Goal: Information Seeking & Learning: Learn about a topic

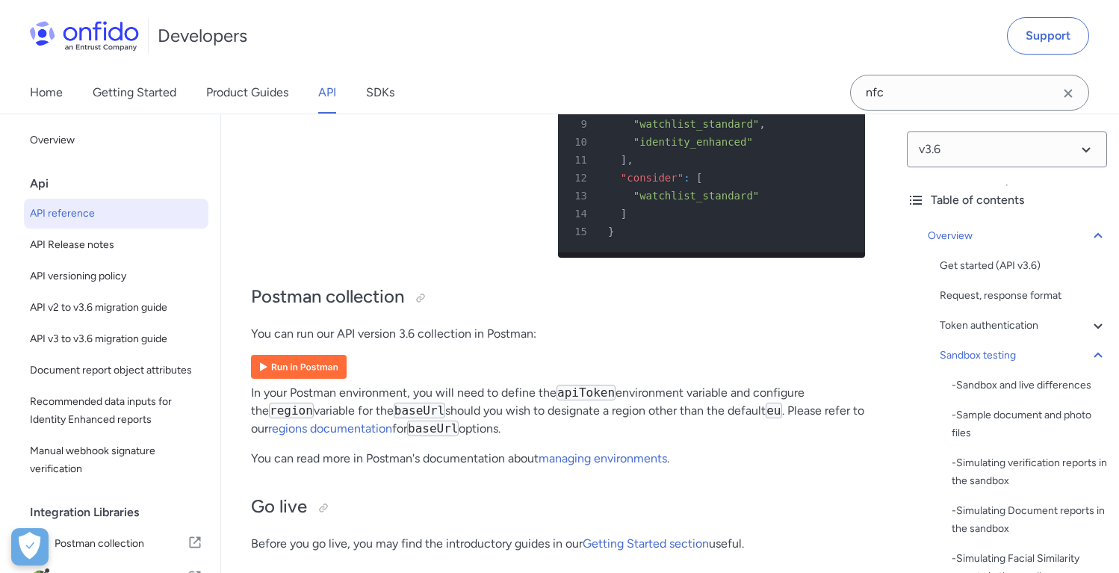
scroll to position [100854, 0]
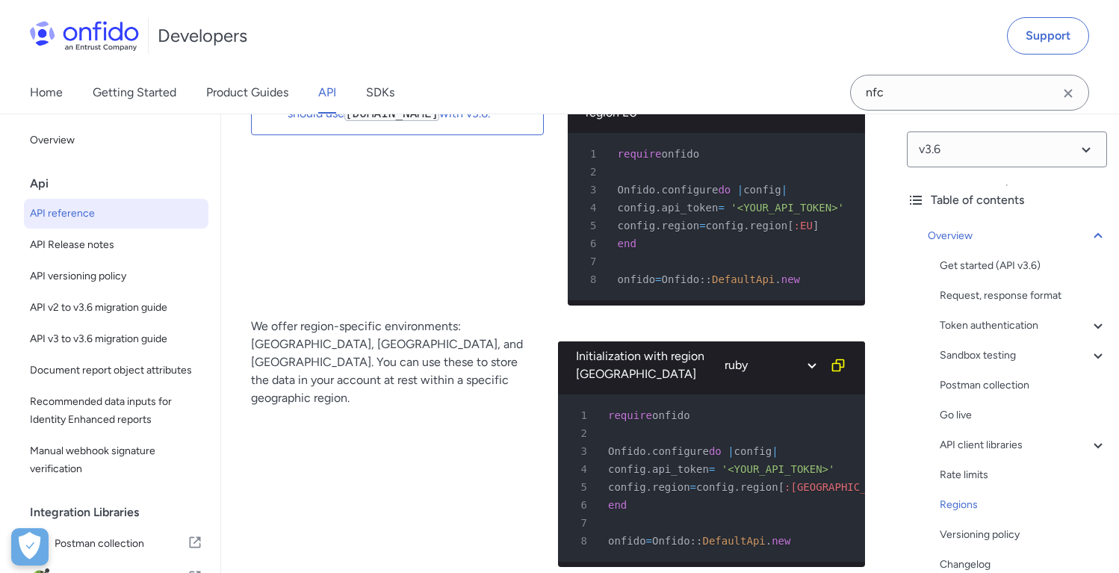
scroll to position [12304, 0]
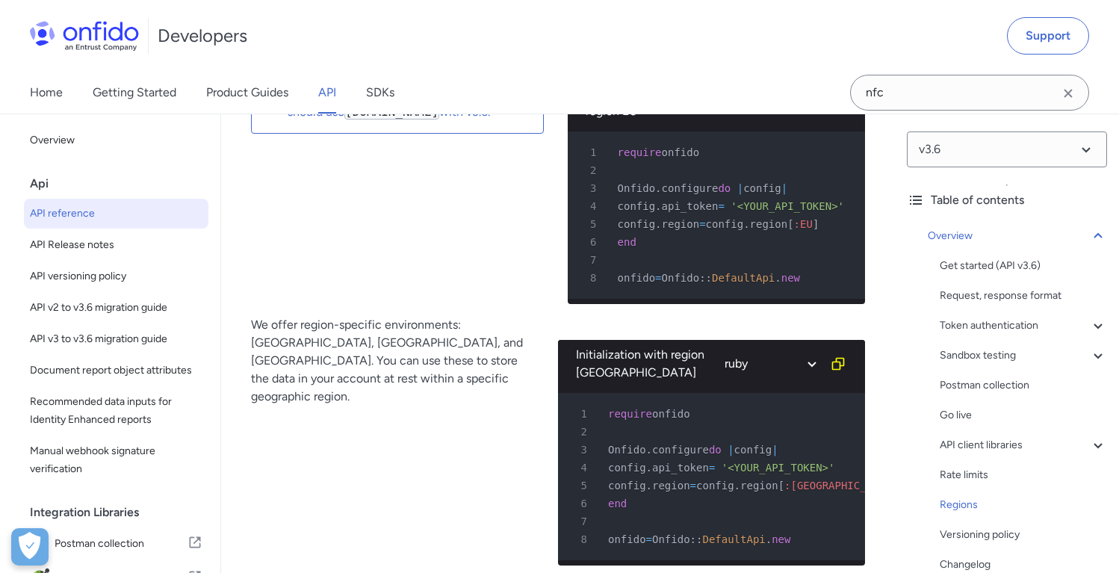
click at [472, 316] on div "There is no default region in API v3.6. If you were previously using api.onfido…" at bounding box center [397, 186] width 293 height 262
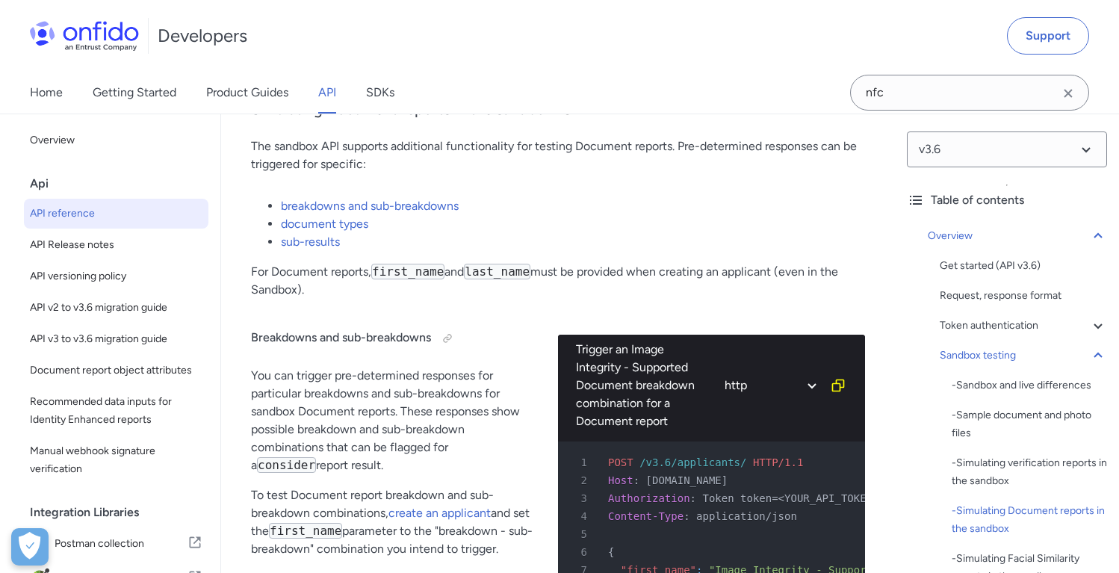
scroll to position [3982, 0]
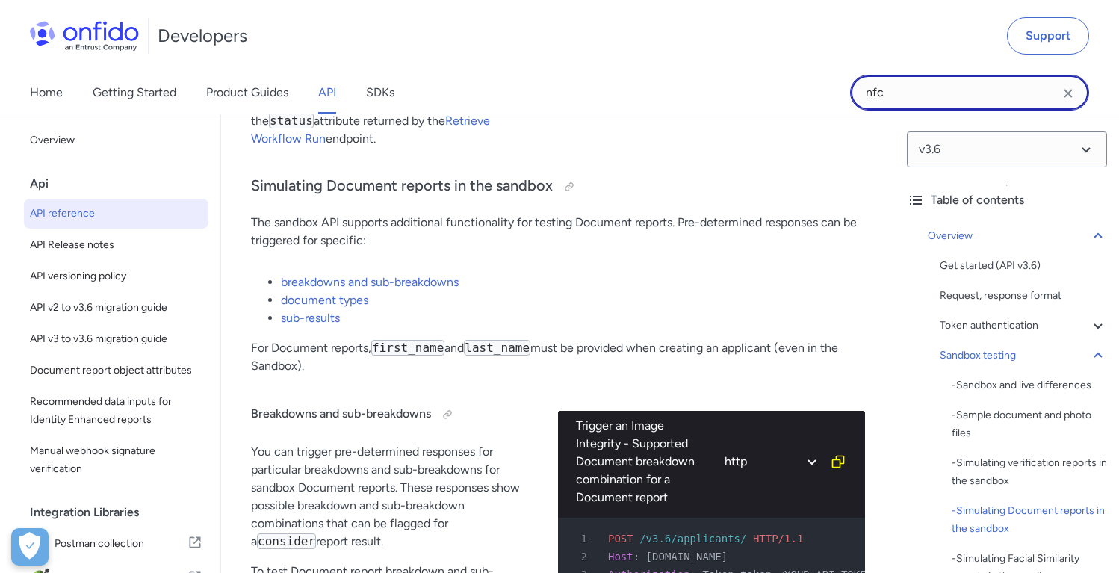
click at [909, 88] on input "nfc" at bounding box center [969, 93] width 239 height 36
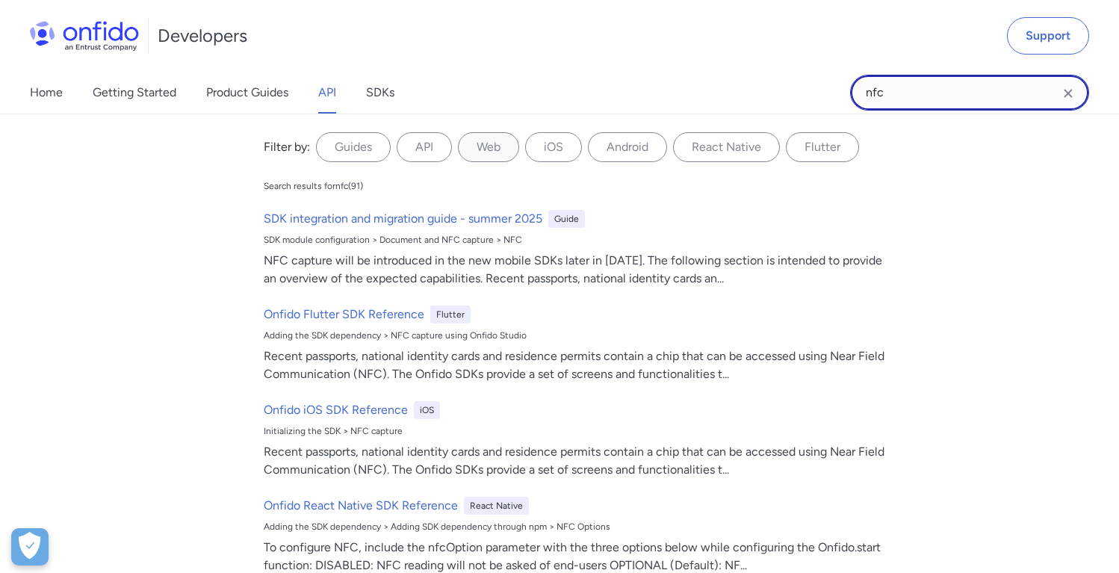
click at [909, 88] on input "nfc" at bounding box center [969, 93] width 239 height 36
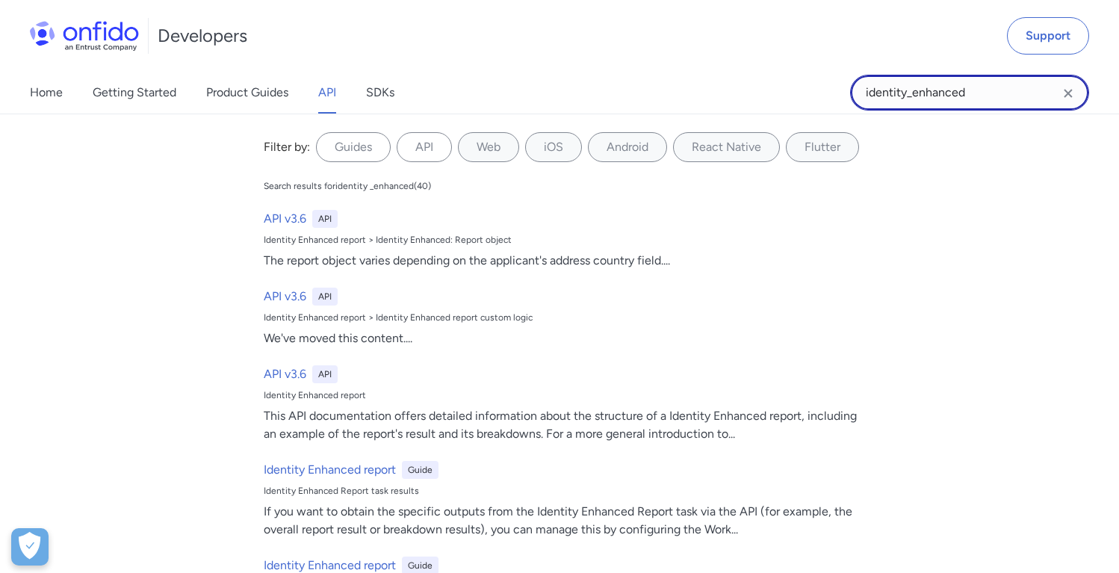
type input "identity_enhanced"
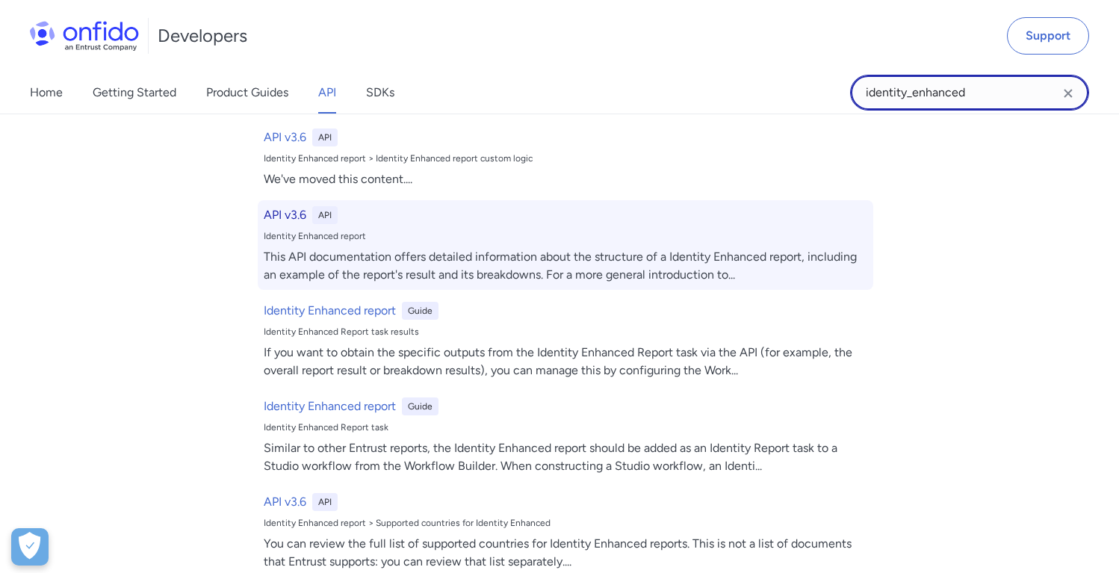
scroll to position [155, 0]
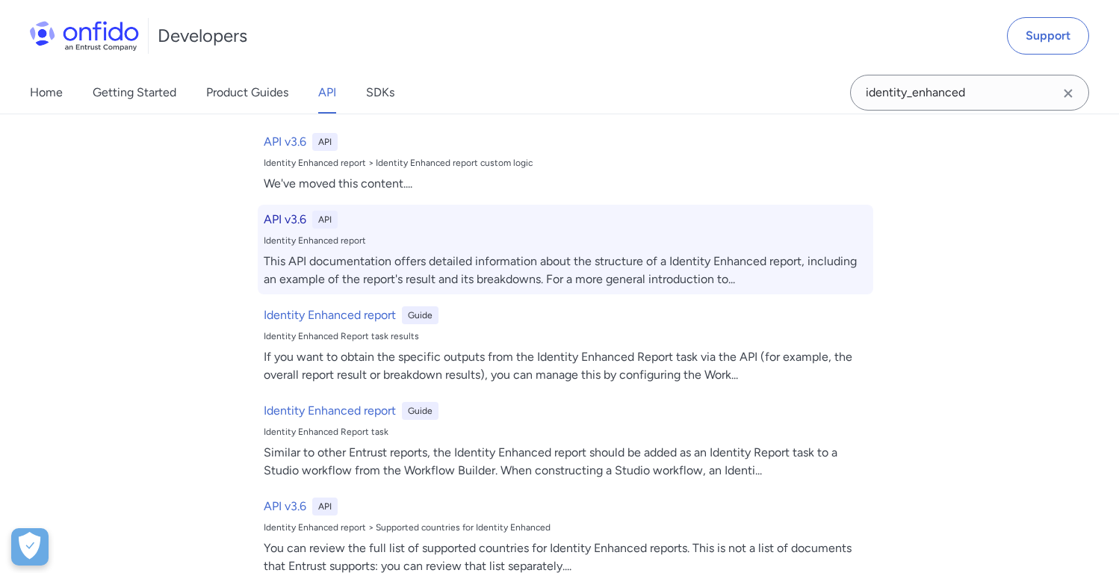
click at [292, 220] on h6 "API v3.6" at bounding box center [285, 220] width 43 height 18
click at [309, 236] on div "Identity Enhanced report" at bounding box center [566, 241] width 604 height 12
click at [291, 218] on h6 "API v3.6" at bounding box center [285, 220] width 43 height 18
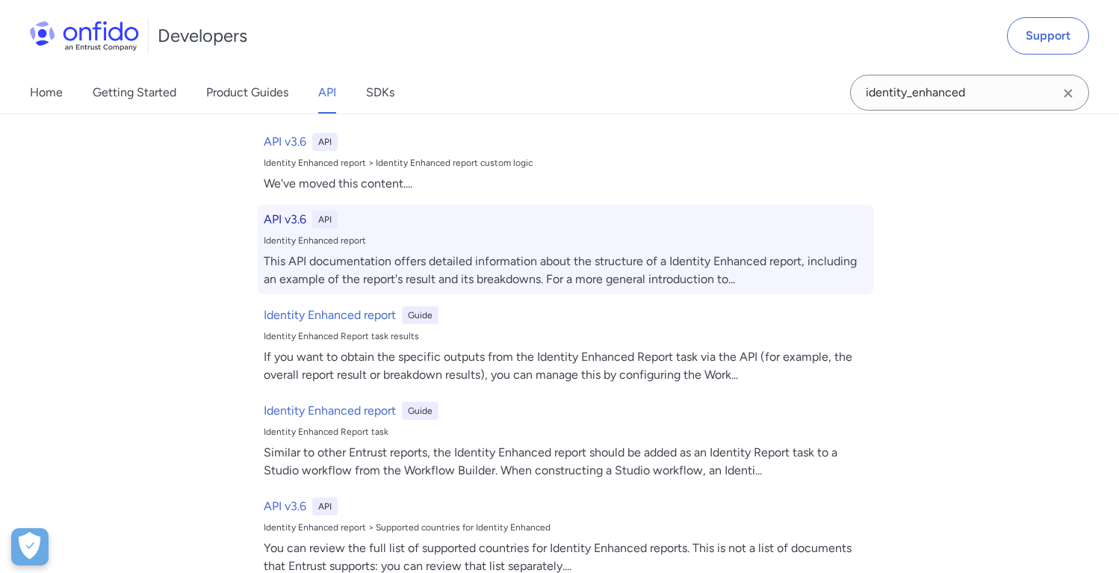
click at [291, 217] on h6 "API v3.6" at bounding box center [285, 220] width 43 height 18
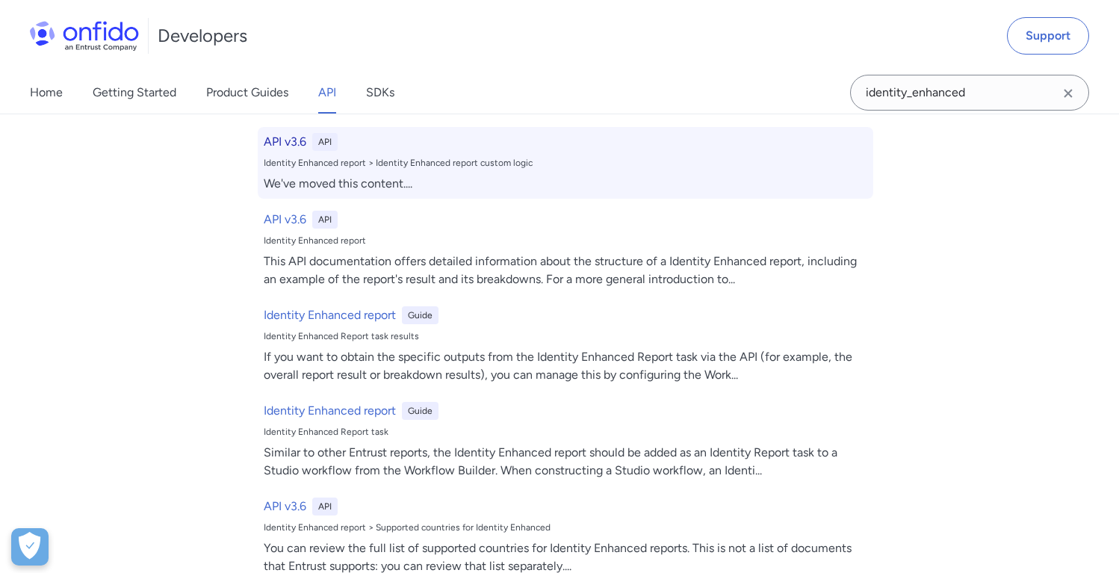
click at [292, 140] on h6 "API v3.6" at bounding box center [285, 142] width 43 height 18
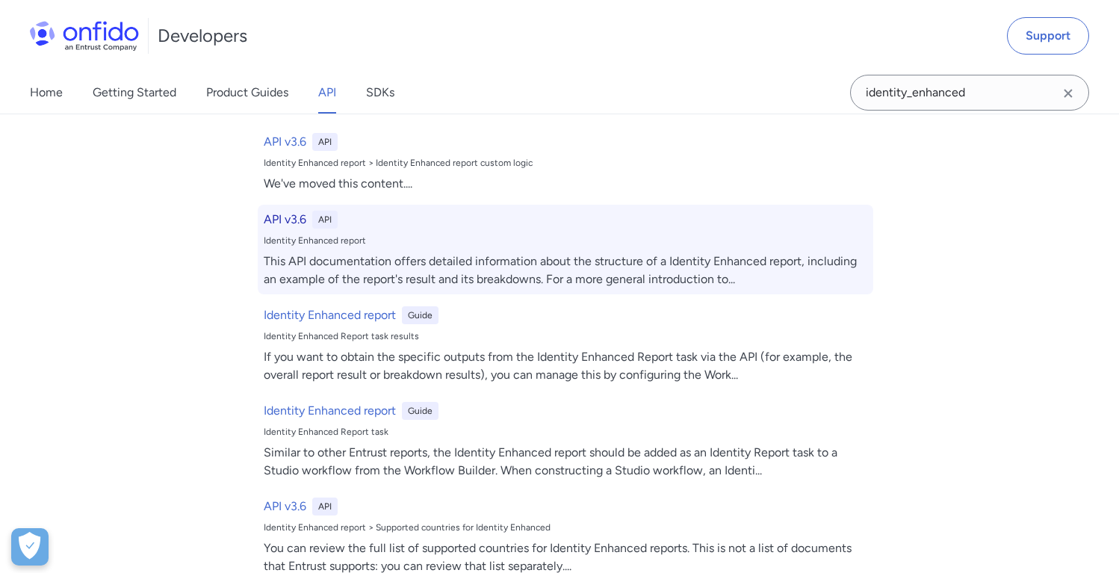
click at [292, 222] on h6 "API v3.6" at bounding box center [285, 220] width 43 height 18
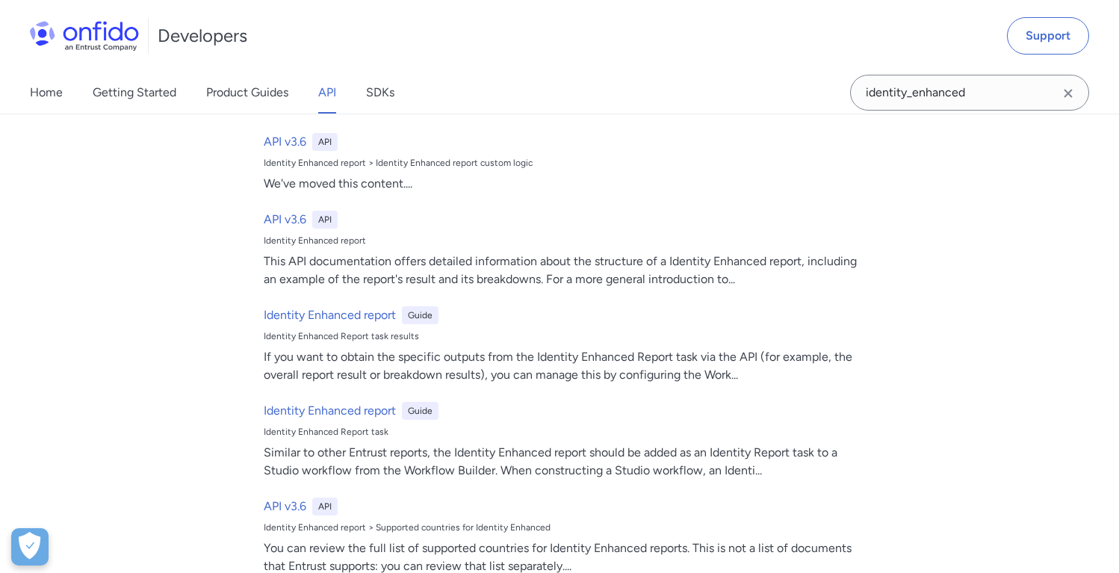
scroll to position [104274, 0]
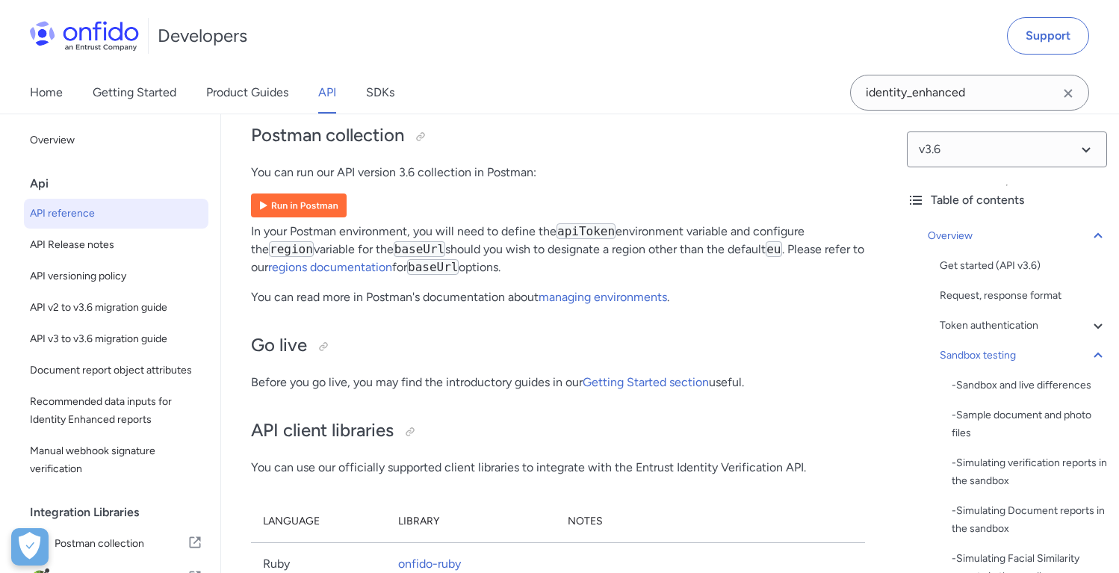
scroll to position [11039, 0]
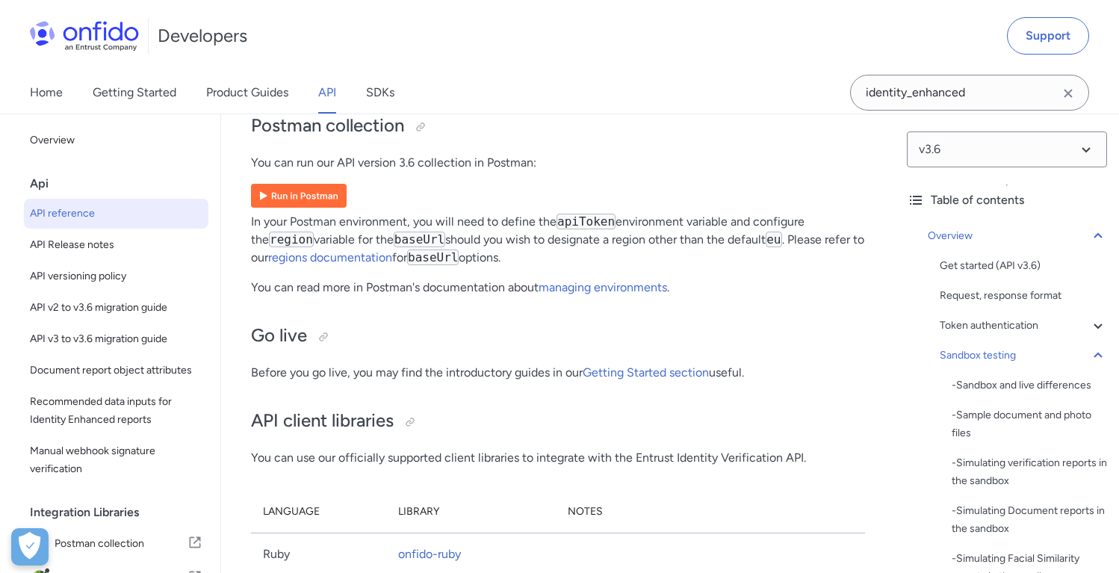
click at [259, 208] on img at bounding box center [299, 196] width 96 height 24
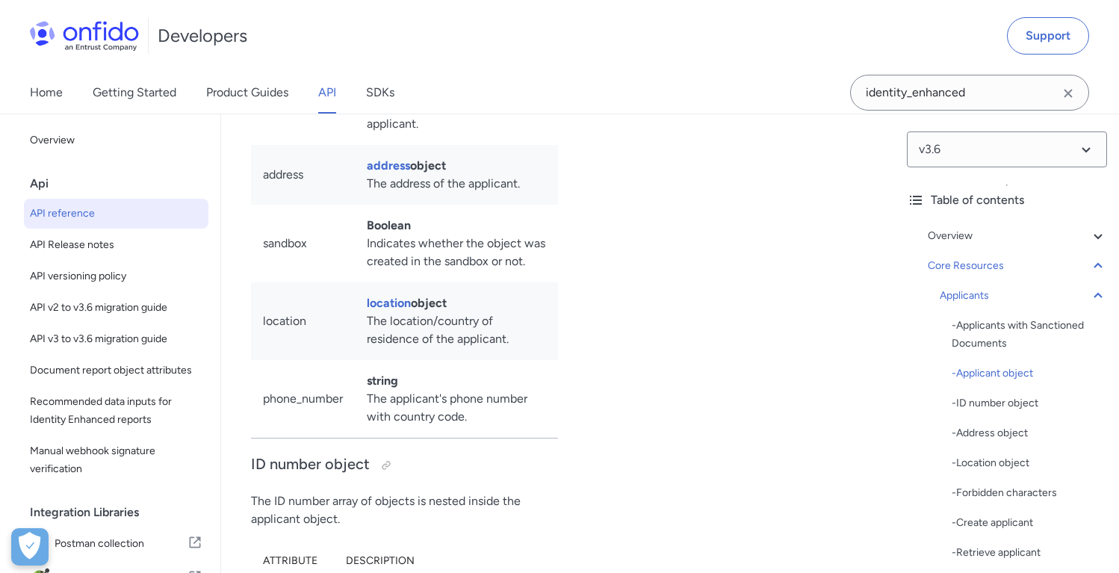
scroll to position [17686, 0]
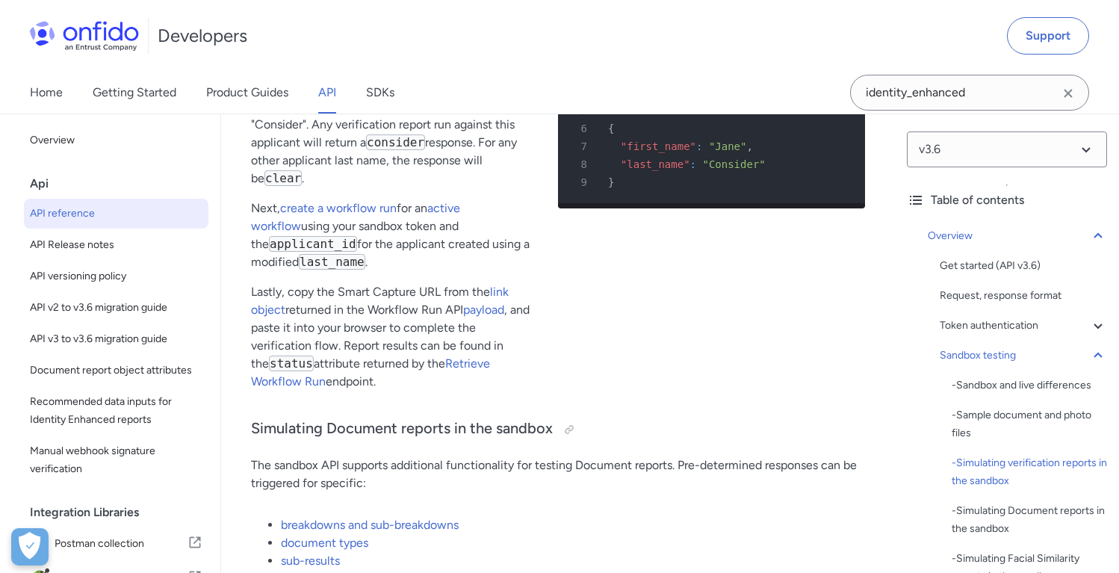
scroll to position [3763, 0]
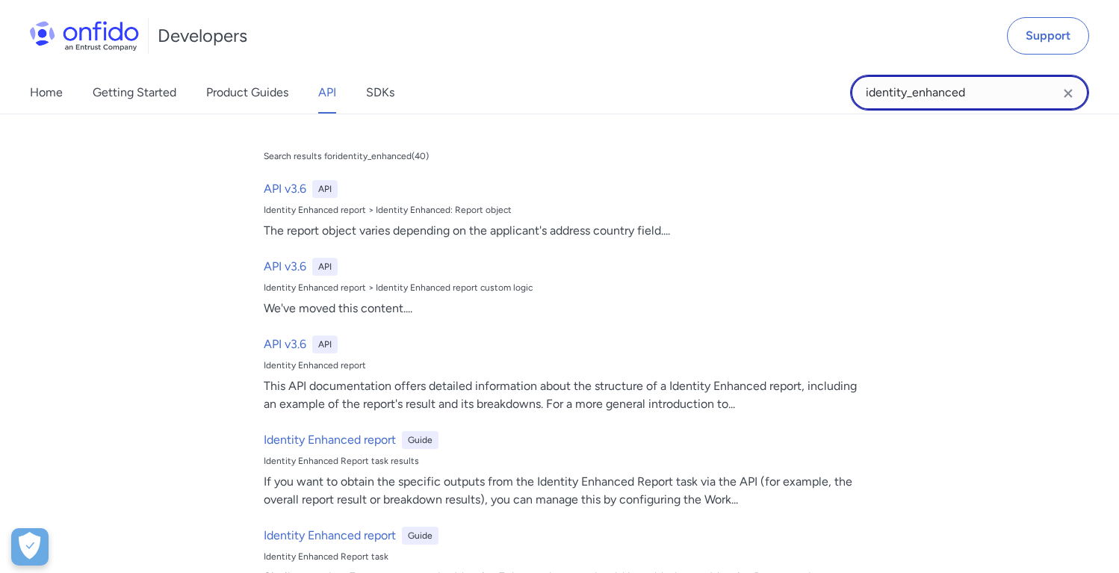
click at [977, 87] on input "identity_enhanced" at bounding box center [969, 93] width 239 height 36
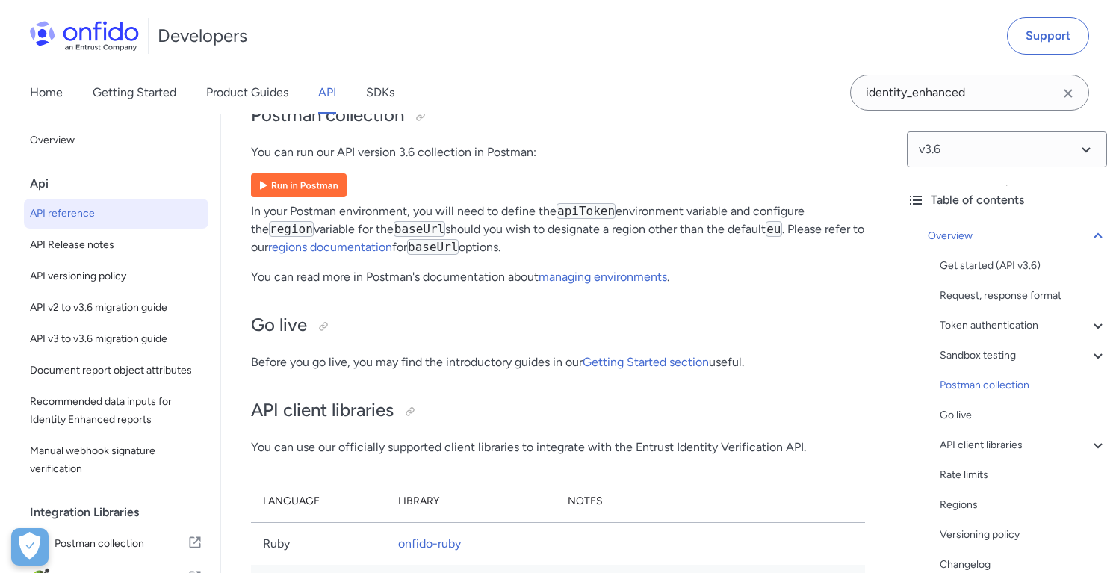
scroll to position [11039, 0]
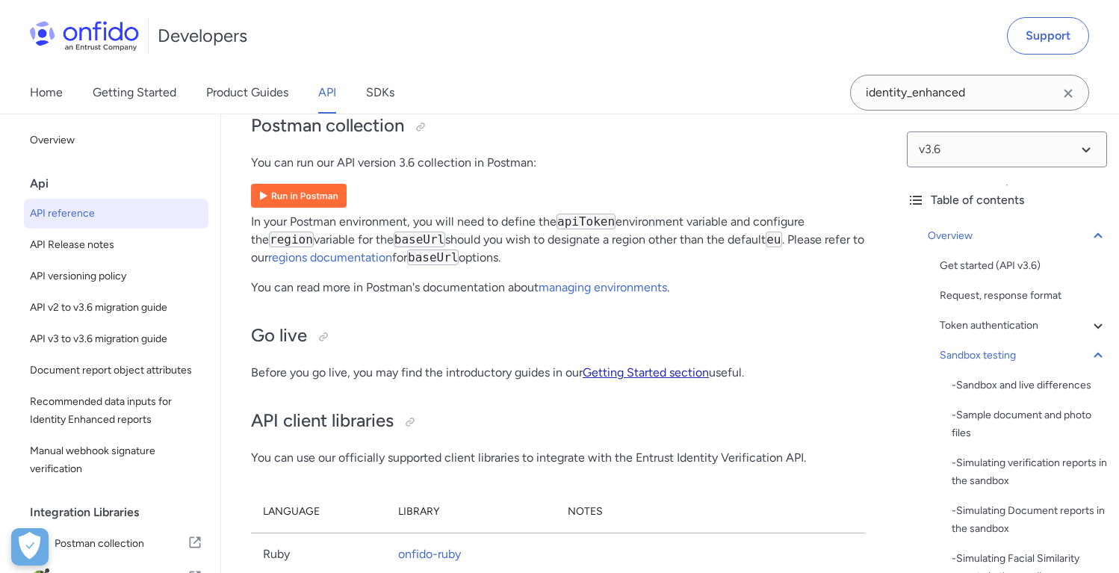
click at [647, 380] on link "Getting Started section" at bounding box center [646, 372] width 126 height 14
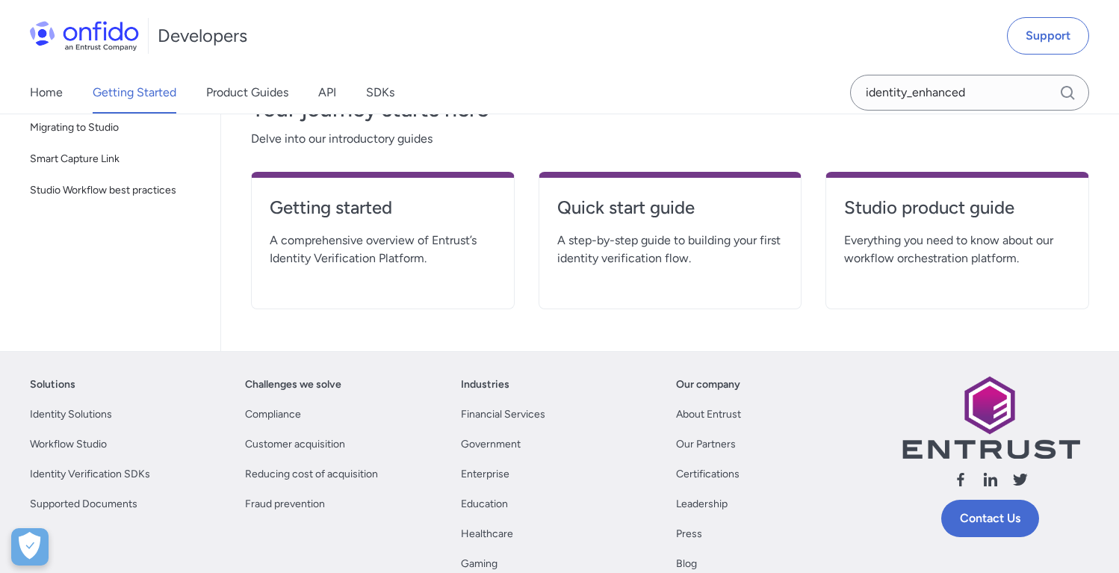
scroll to position [350, 0]
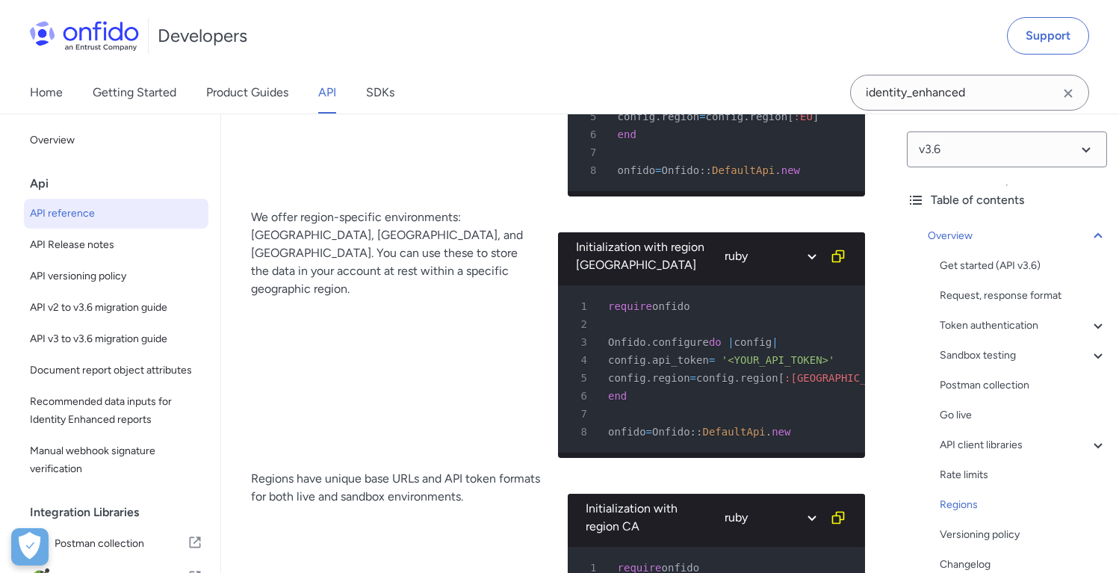
scroll to position [12378, 0]
